Goal: Task Accomplishment & Management: Manage account settings

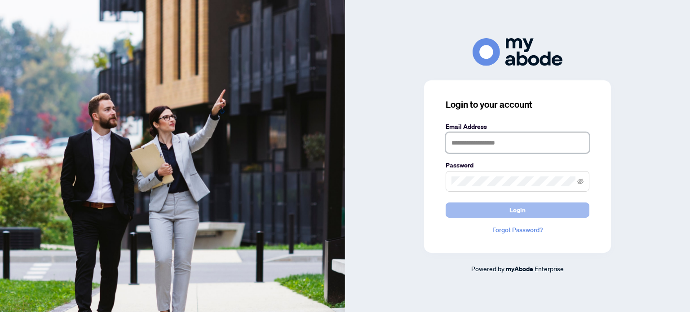
type input "**********"
click at [513, 212] on span "Login" at bounding box center [518, 210] width 16 height 14
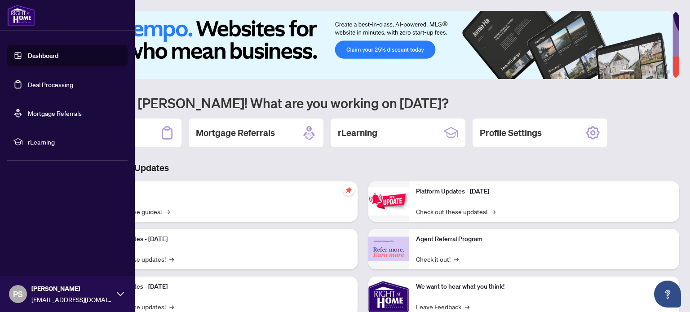
click at [49, 82] on link "Deal Processing" at bounding box center [50, 84] width 45 height 8
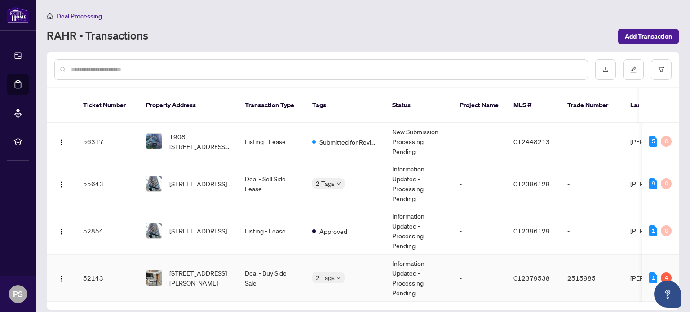
click at [278, 275] on td "Deal - Buy Side Sale" at bounding box center [271, 278] width 67 height 47
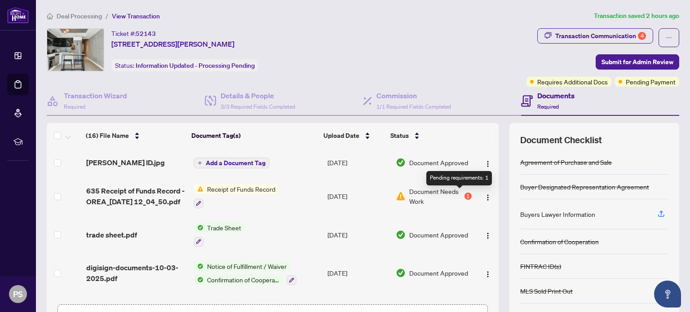
click at [465, 195] on div "1" at bounding box center [468, 196] width 7 height 7
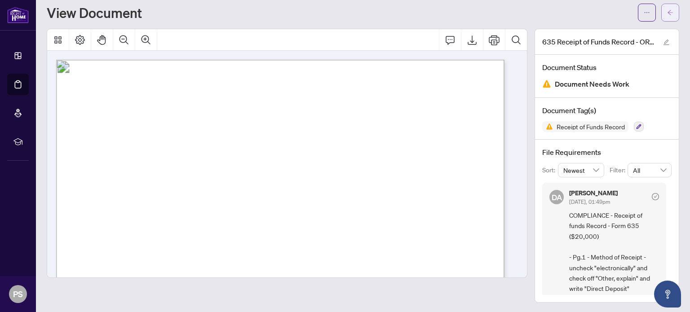
click at [662, 11] on button "button" at bounding box center [671, 13] width 18 height 18
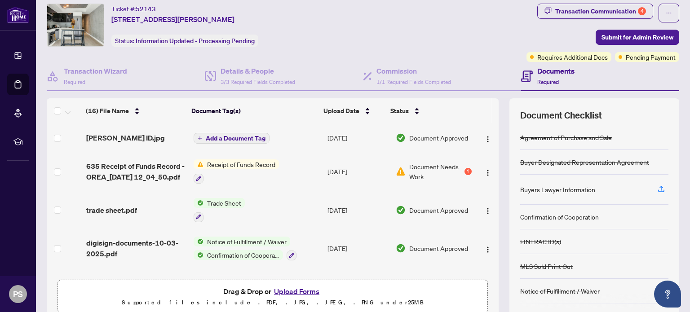
click at [291, 290] on button "Upload Forms" at bounding box center [297, 292] width 51 height 12
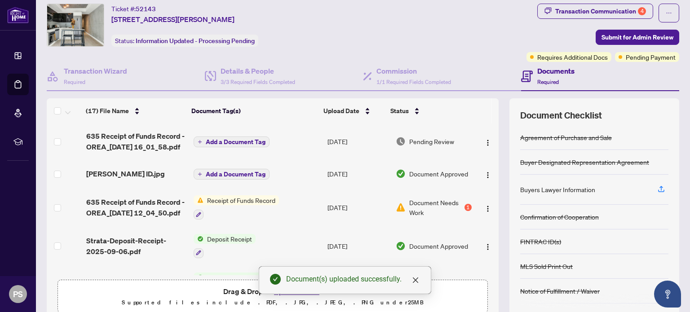
click at [224, 140] on span "Add a Document Tag" at bounding box center [236, 142] width 60 height 6
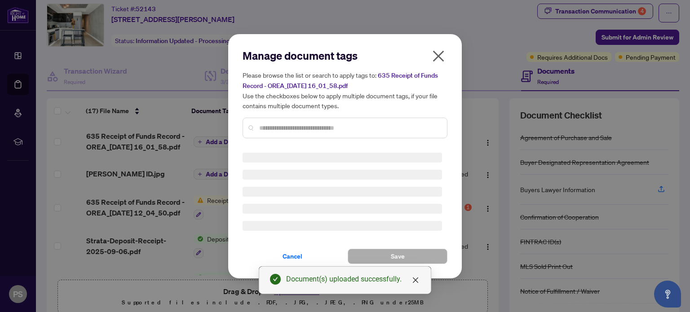
click at [305, 125] on div "Manage document tags Please browse the list or search to apply tags to: 635 Rec…" at bounding box center [345, 97] width 205 height 97
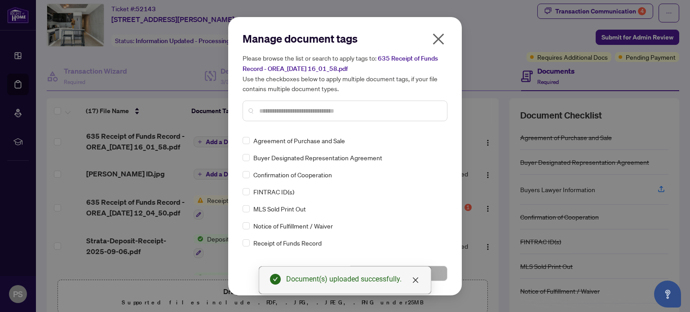
click at [308, 107] on input "text" at bounding box center [349, 111] width 181 height 10
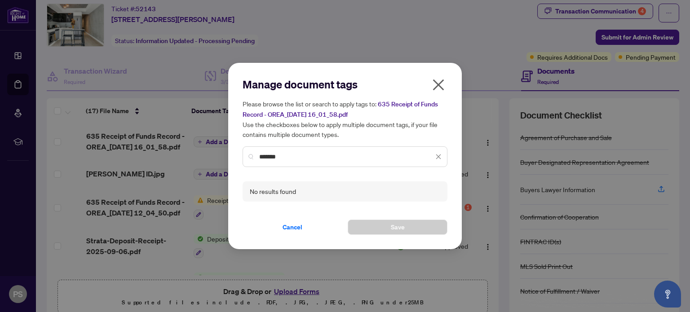
type input "*******"
click at [299, 157] on input "*******" at bounding box center [346, 157] width 174 height 10
click at [298, 226] on span "Cancel" at bounding box center [293, 227] width 20 height 14
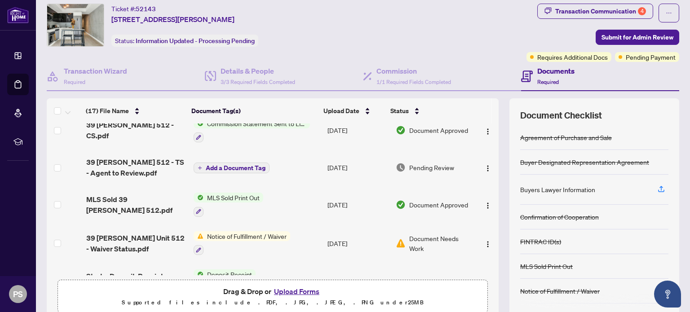
scroll to position [315, 0]
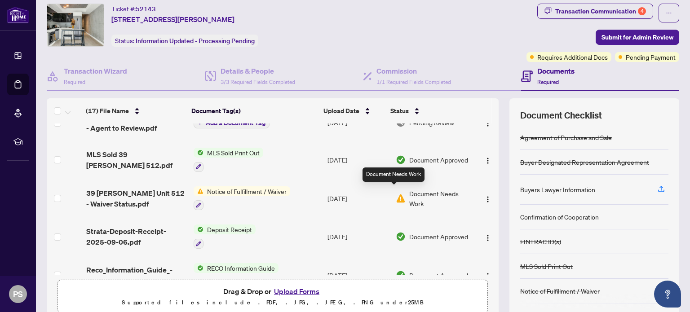
click at [396, 194] on img at bounding box center [401, 199] width 10 height 10
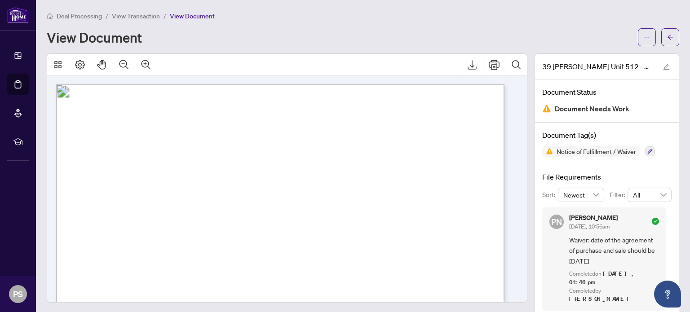
click at [138, 16] on span "View Transaction" at bounding box center [136, 16] width 48 height 8
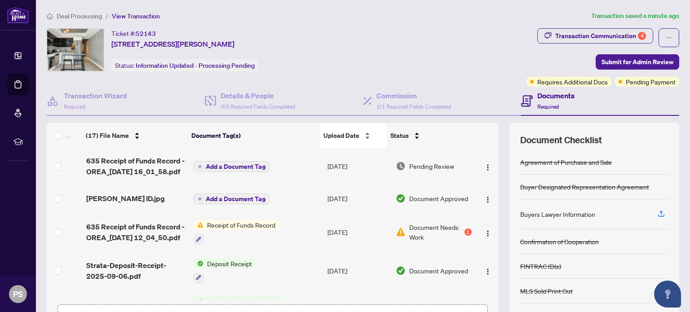
click at [347, 132] on span "Upload Date" at bounding box center [342, 136] width 36 height 10
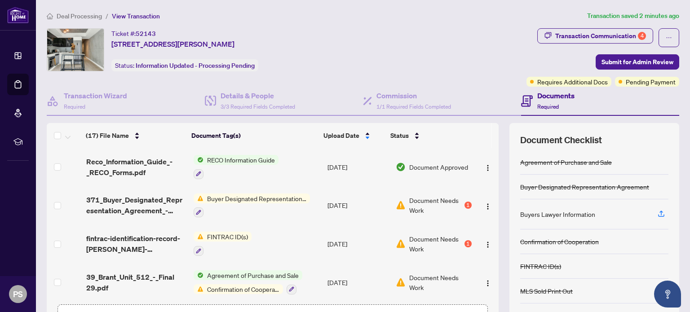
scroll to position [450, 0]
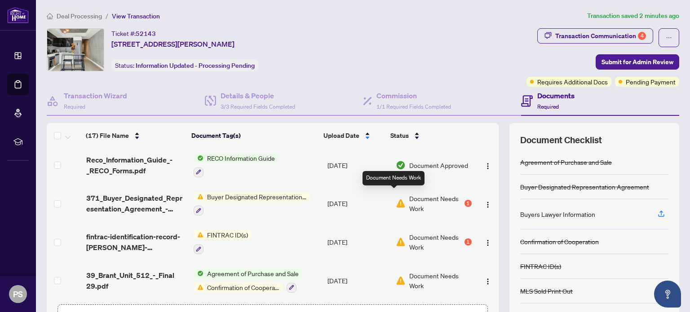
click at [396, 199] on img at bounding box center [401, 204] width 10 height 10
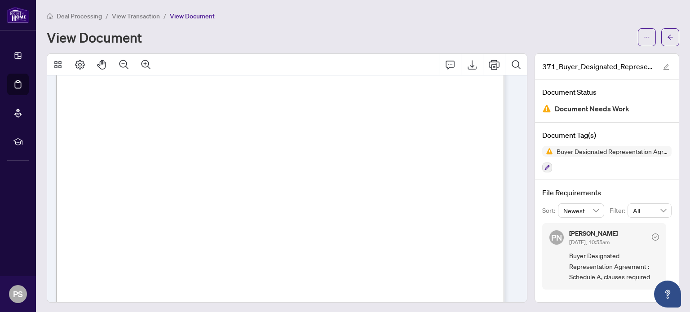
scroll to position [1482, 0]
click at [145, 13] on span "View Transaction" at bounding box center [136, 16] width 48 height 8
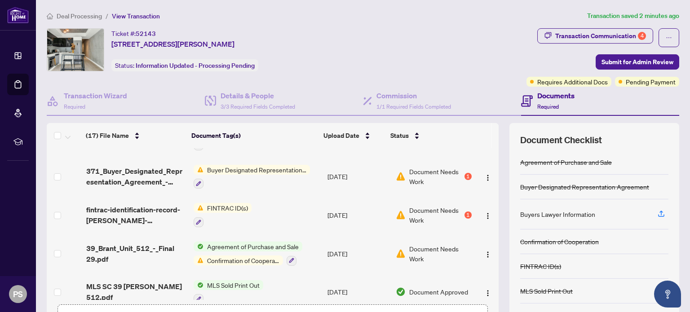
scroll to position [482, 0]
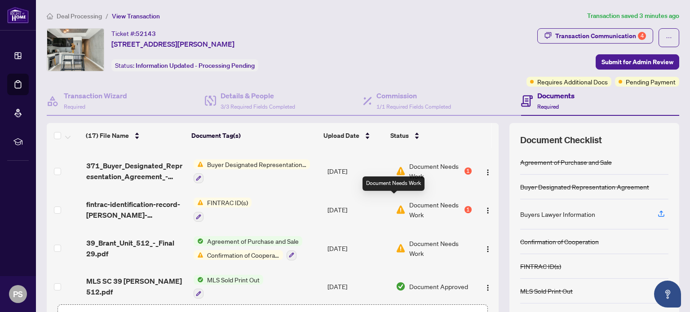
click at [396, 205] on img at bounding box center [401, 210] width 10 height 10
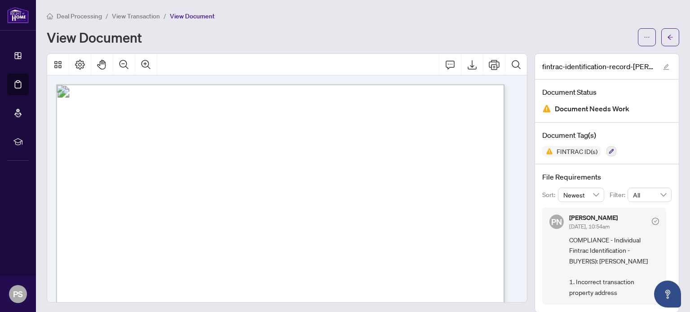
click at [135, 14] on span "View Transaction" at bounding box center [136, 16] width 48 height 8
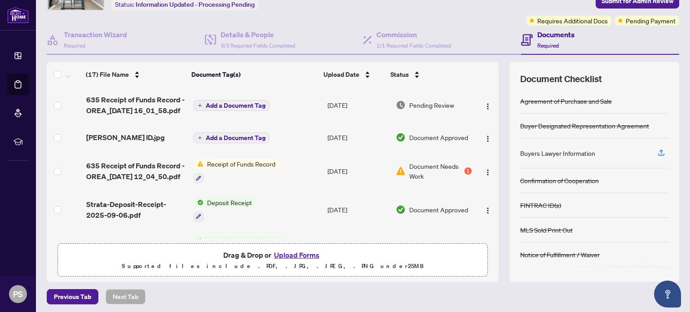
scroll to position [63, 0]
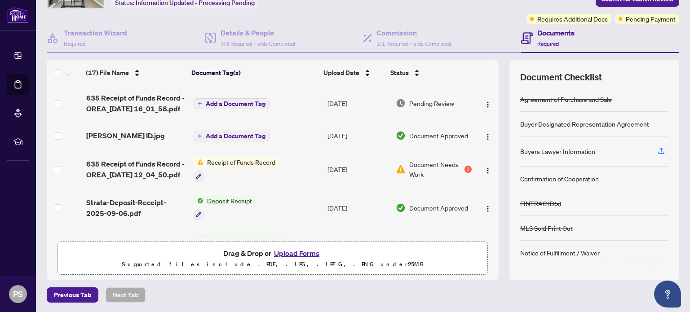
click at [296, 252] on button "Upload Forms" at bounding box center [297, 254] width 51 height 12
